Goal: Obtain resource: Obtain resource

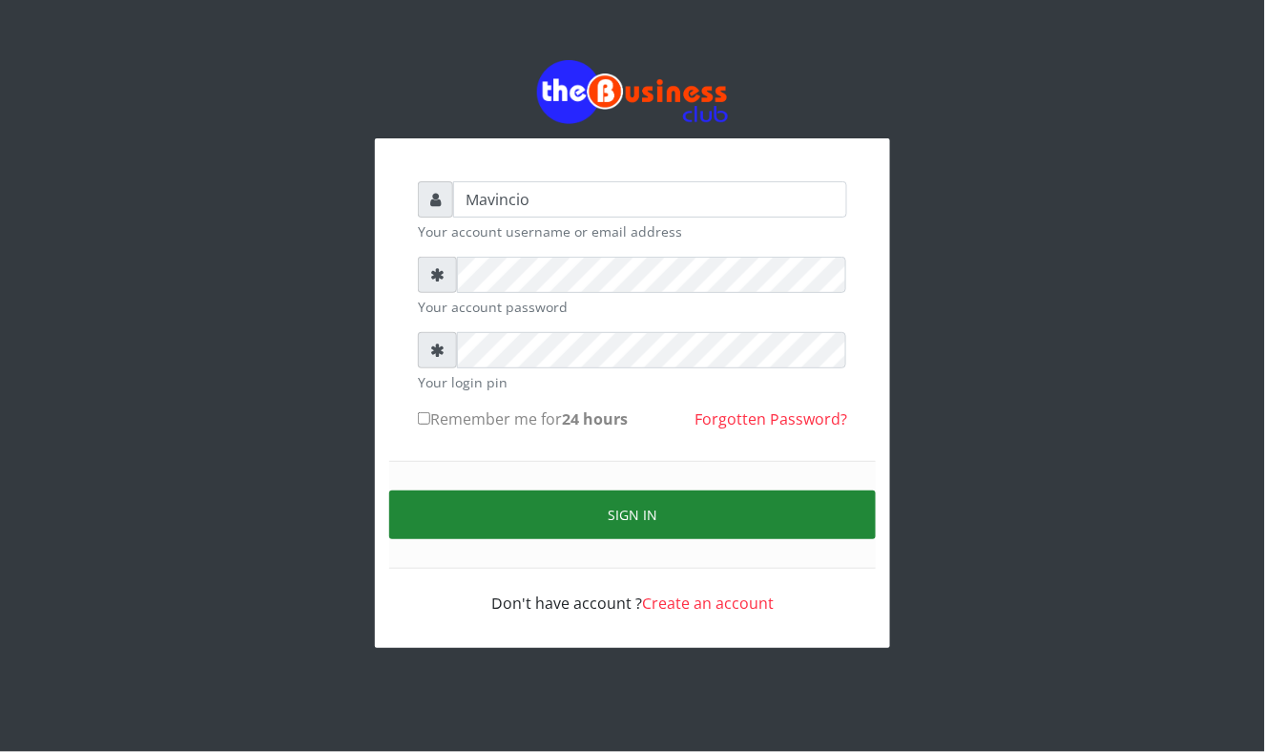
click at [642, 505] on button "Sign in" at bounding box center [632, 514] width 486 height 49
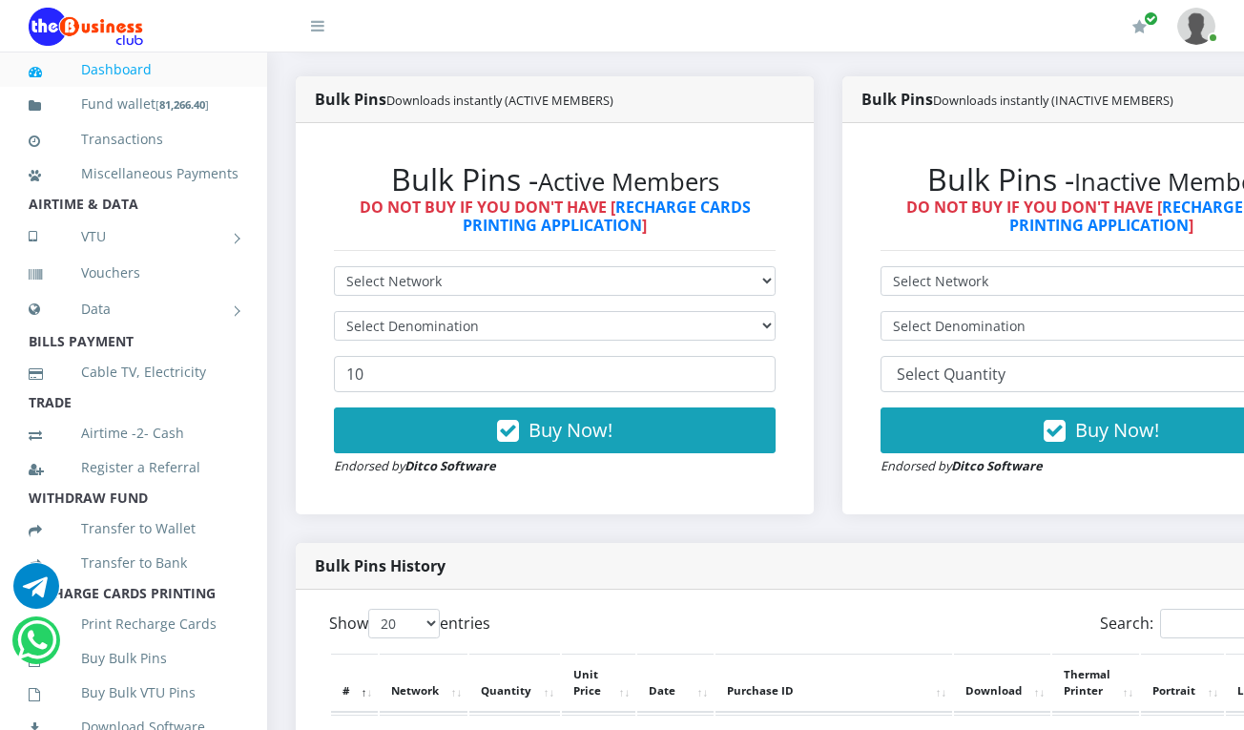
scroll to position [610, 0]
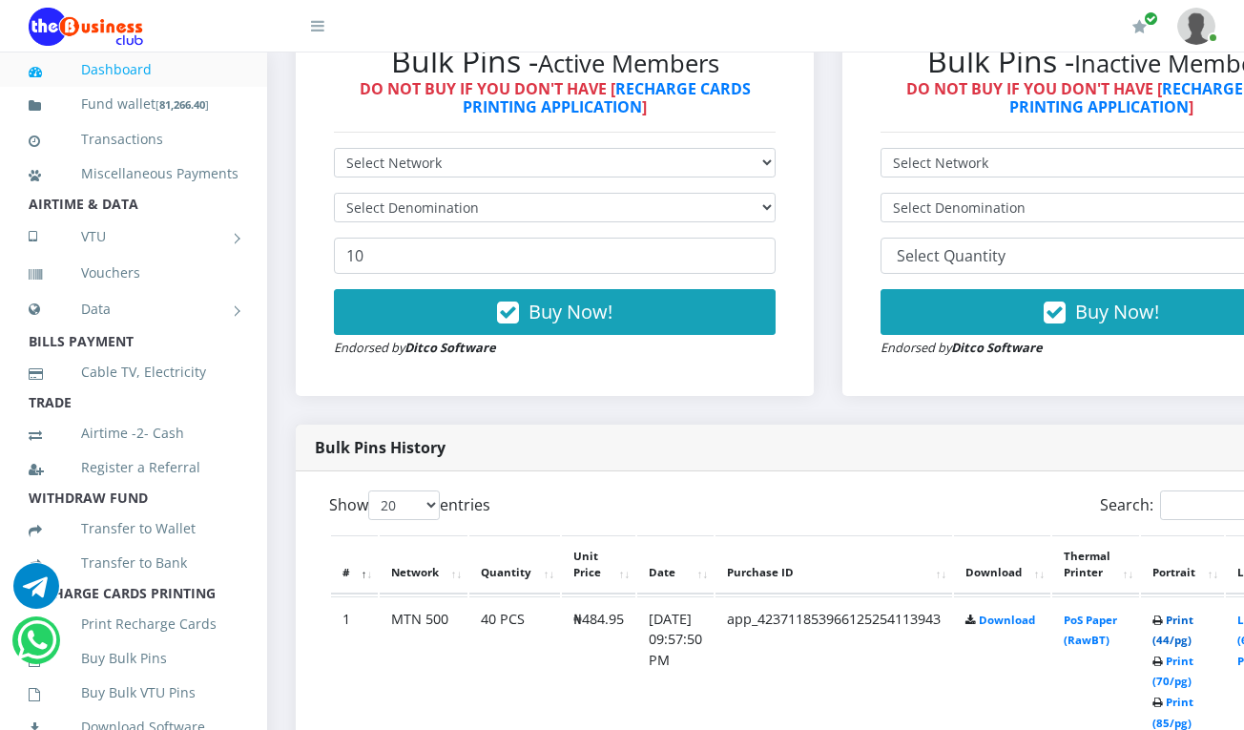
click at [1193, 627] on link "Print (44/pg)" at bounding box center [1172, 629] width 41 height 35
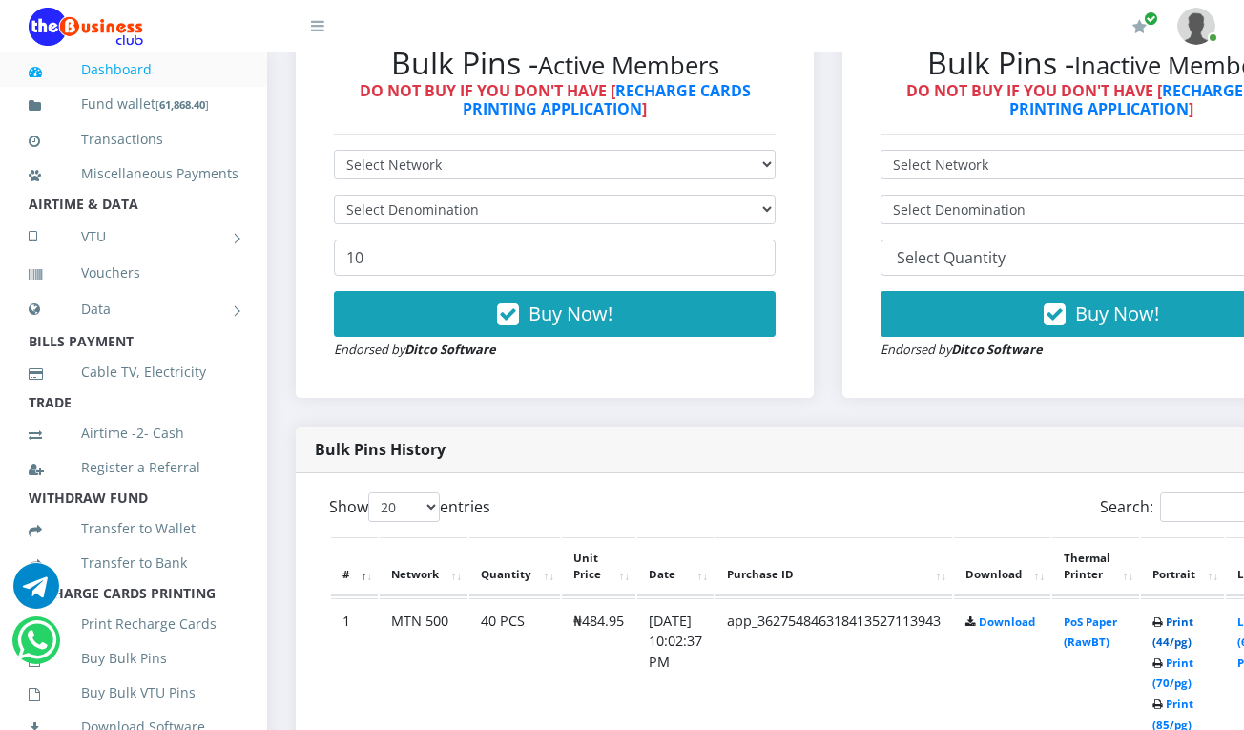
click at [1193, 620] on link "Print (44/pg)" at bounding box center [1172, 631] width 41 height 35
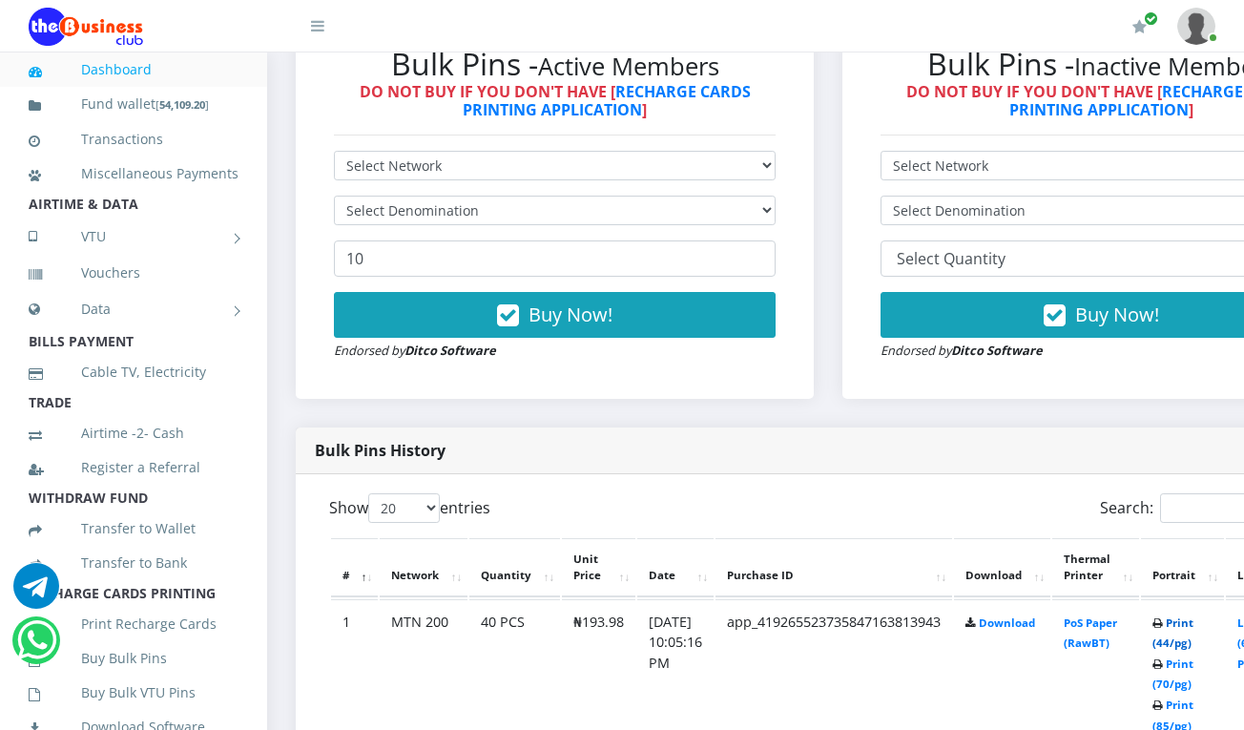
click at [1193, 626] on link "Print (44/pg)" at bounding box center [1172, 632] width 41 height 35
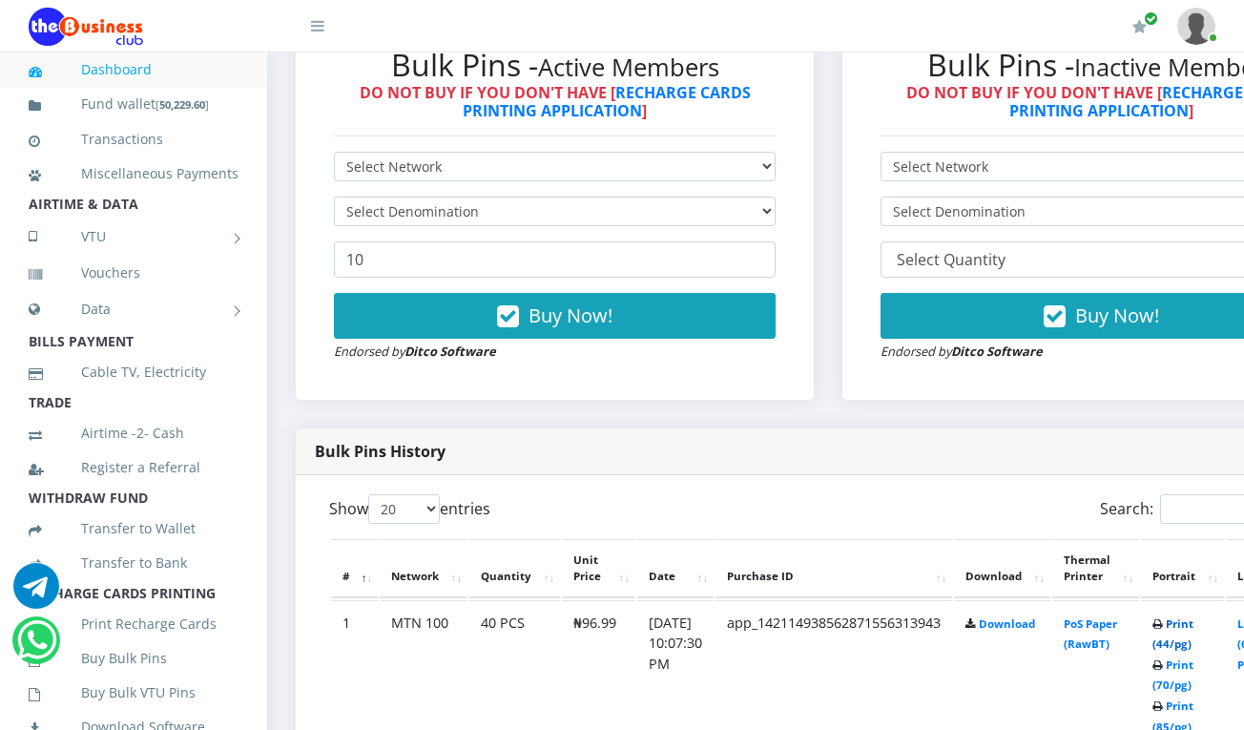
click at [1193, 627] on link "Print (44/pg)" at bounding box center [1172, 633] width 41 height 35
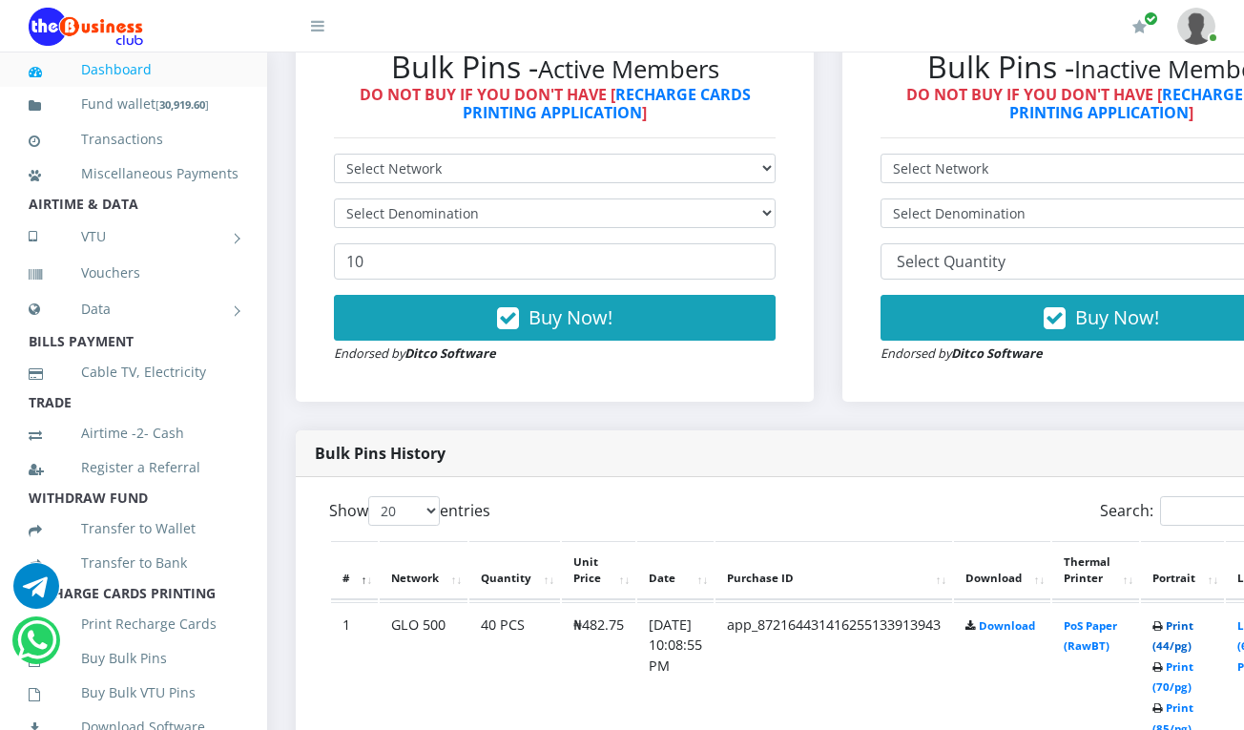
click at [1190, 630] on link "Print (44/pg)" at bounding box center [1172, 635] width 41 height 35
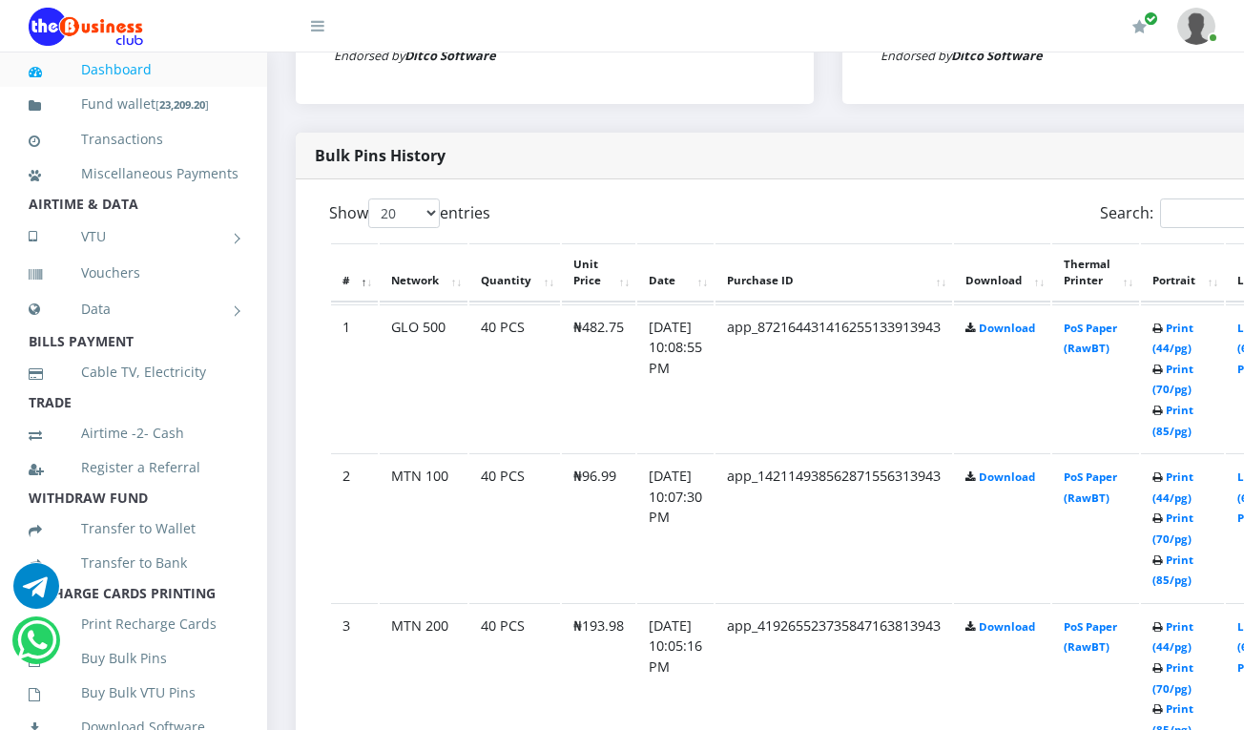
scroll to position [908, 0]
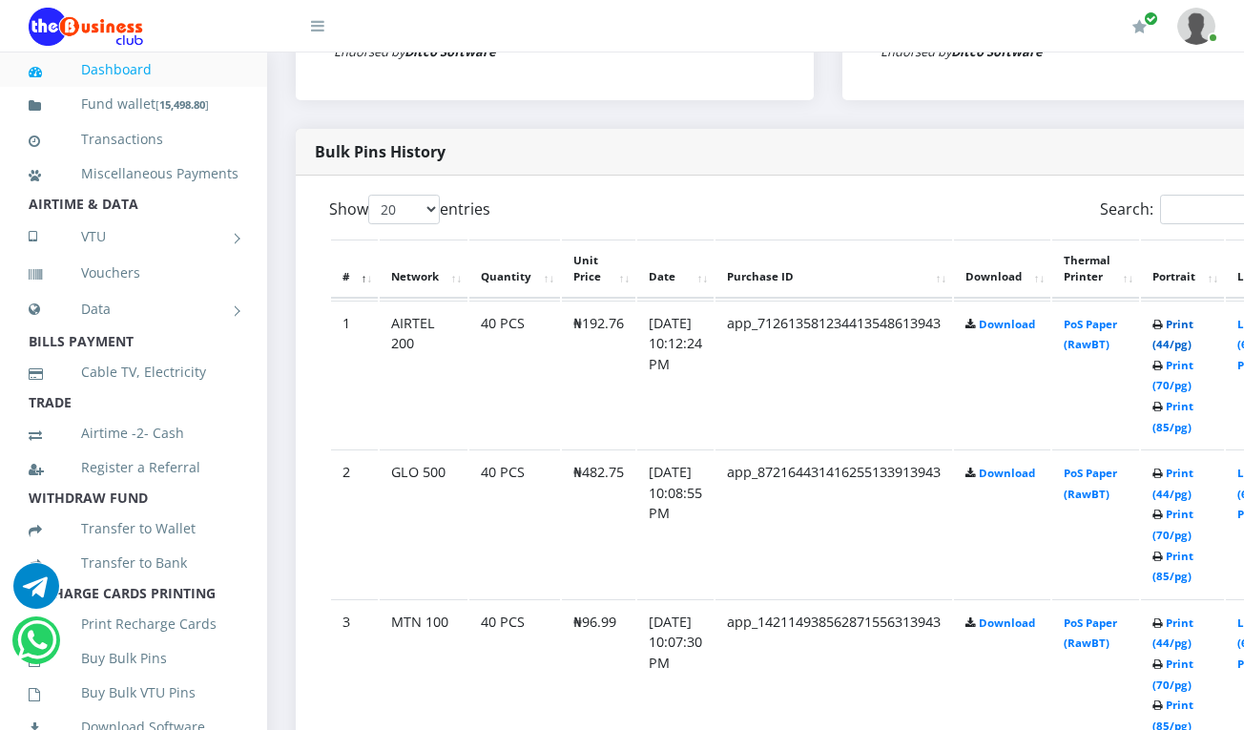
click at [1191, 322] on link "Print (44/pg)" at bounding box center [1172, 334] width 41 height 35
click at [1190, 325] on link "Print (44/pg)" at bounding box center [1172, 335] width 41 height 35
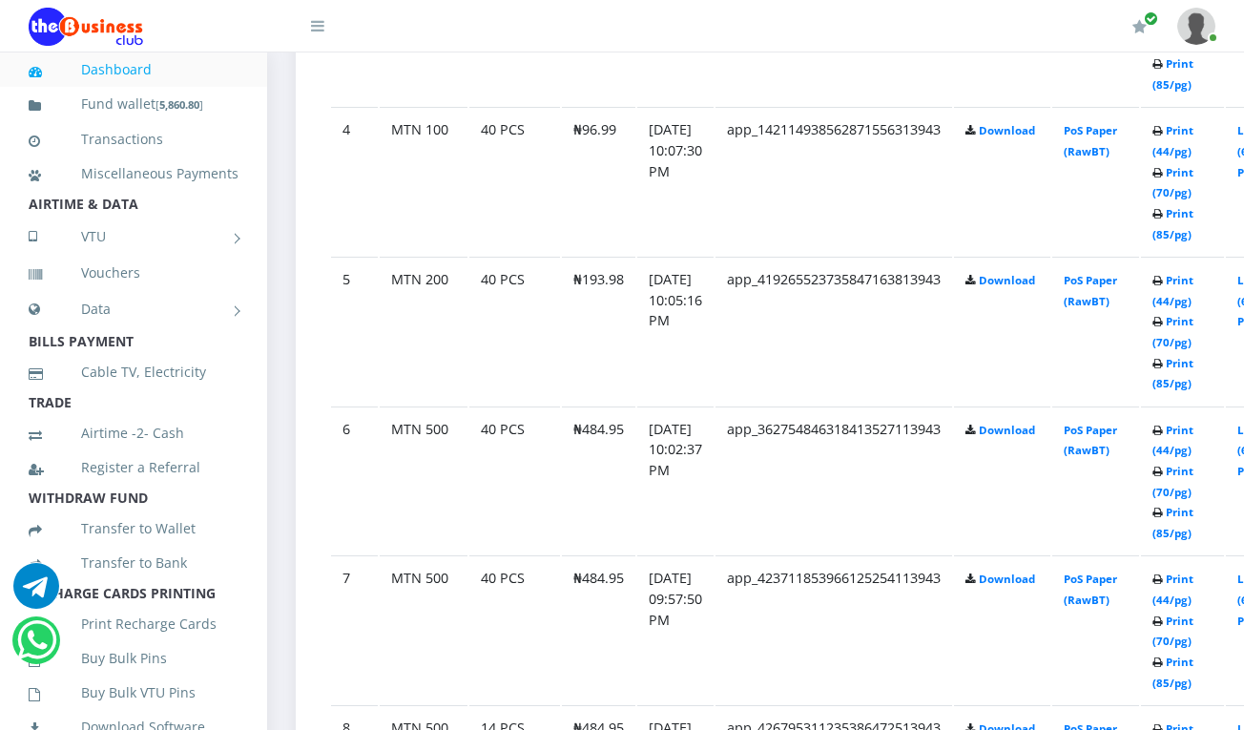
scroll to position [1565, 0]
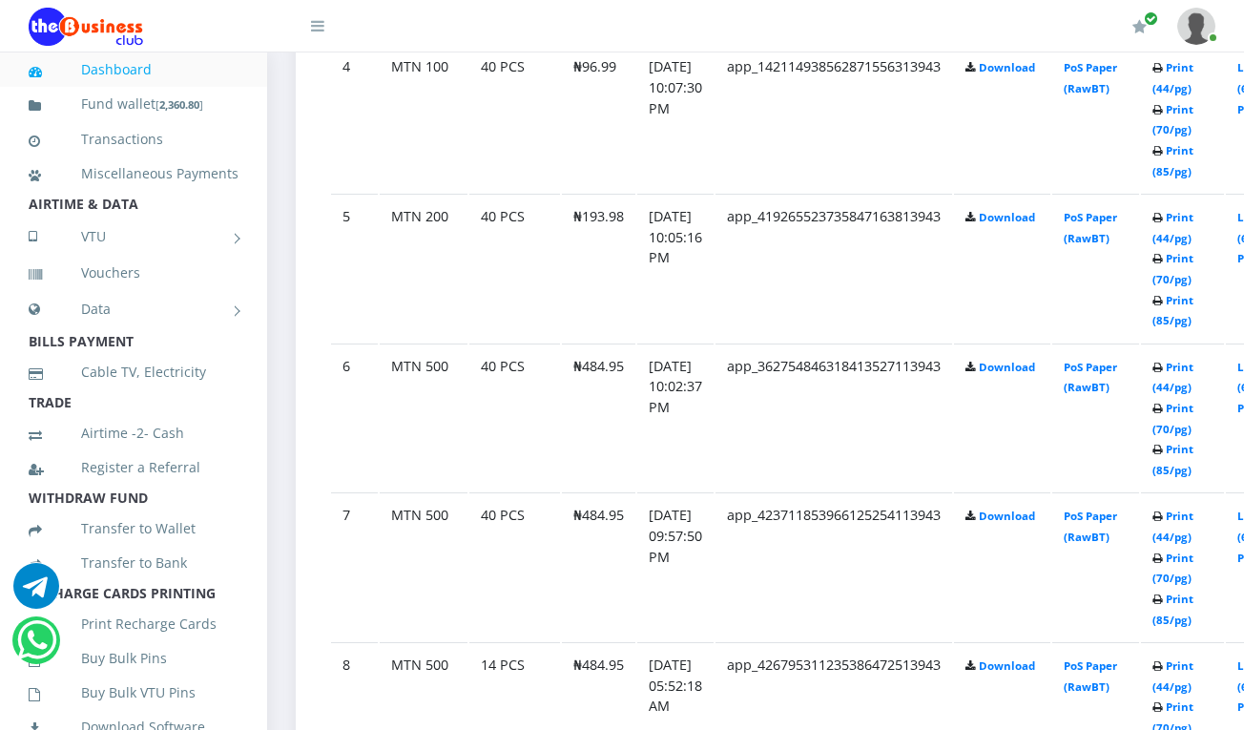
scroll to position [1565, 0]
